Goal: Information Seeking & Learning: Learn about a topic

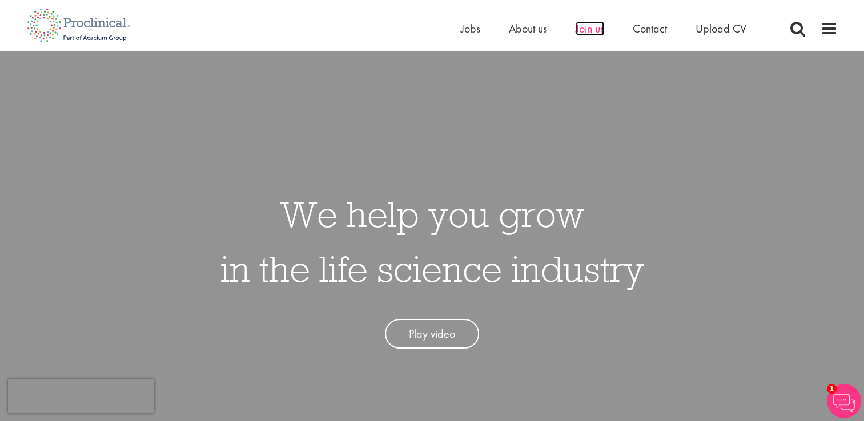
click at [598, 34] on span "Join us" at bounding box center [590, 28] width 29 height 15
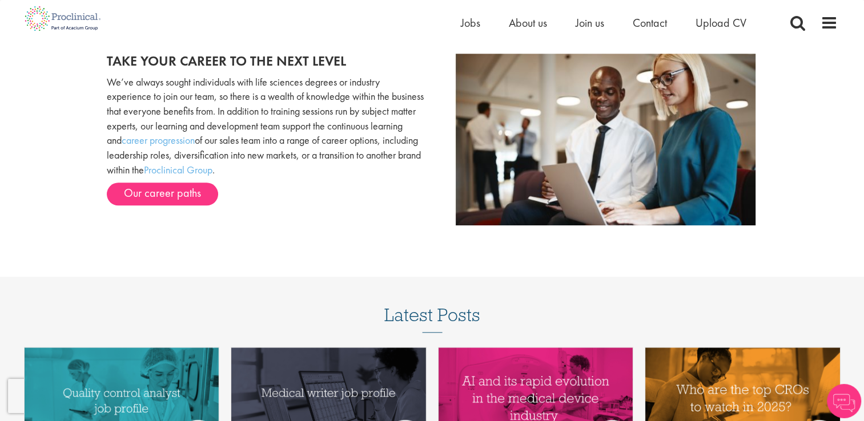
scroll to position [1028, 0]
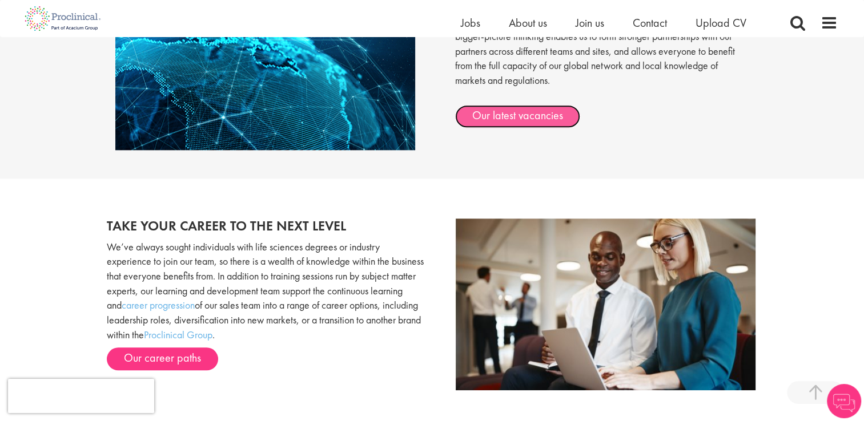
click at [562, 114] on link "Our latest vacancies" at bounding box center [517, 116] width 125 height 23
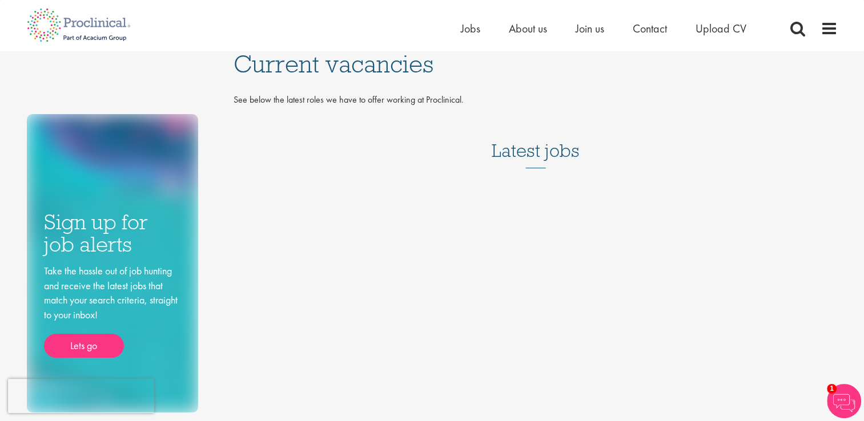
click at [521, 213] on div "Sign up for job alerts Take the hassle out of job hunting and receive the lates…" at bounding box center [432, 231] width 828 height 361
click at [530, 159] on h3 "Latest jobs" at bounding box center [536, 140] width 88 height 56
drag, startPoint x: 498, startPoint y: 191, endPoint x: 456, endPoint y: 290, distance: 108.0
click at [456, 290] on div "Sign up for job alerts Take the hassle out of job hunting and receive the lates…" at bounding box center [432, 231] width 828 height 361
click at [469, 33] on span "Jobs" at bounding box center [470, 28] width 19 height 15
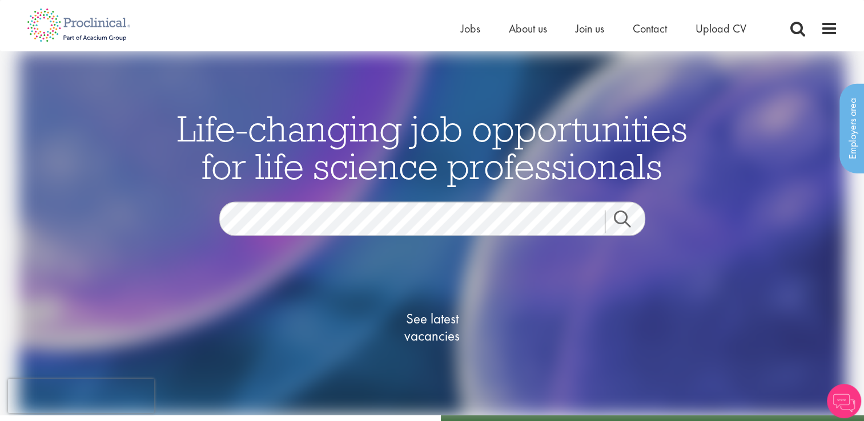
click at [413, 176] on span "Life-changing job opportunities for life science professionals" at bounding box center [432, 146] width 510 height 83
click at [410, 199] on div "Life-changing job opportunities for life science professionals Jobs Search See …" at bounding box center [432, 251] width 571 height 285
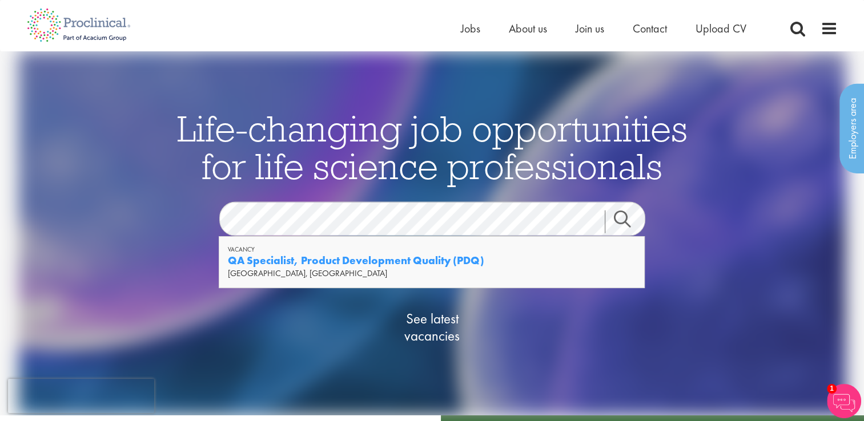
click at [433, 261] on strong "QA Specialist, Product Development Quality (PDQ)" at bounding box center [356, 261] width 256 height 14
